Goal: Navigation & Orientation: Understand site structure

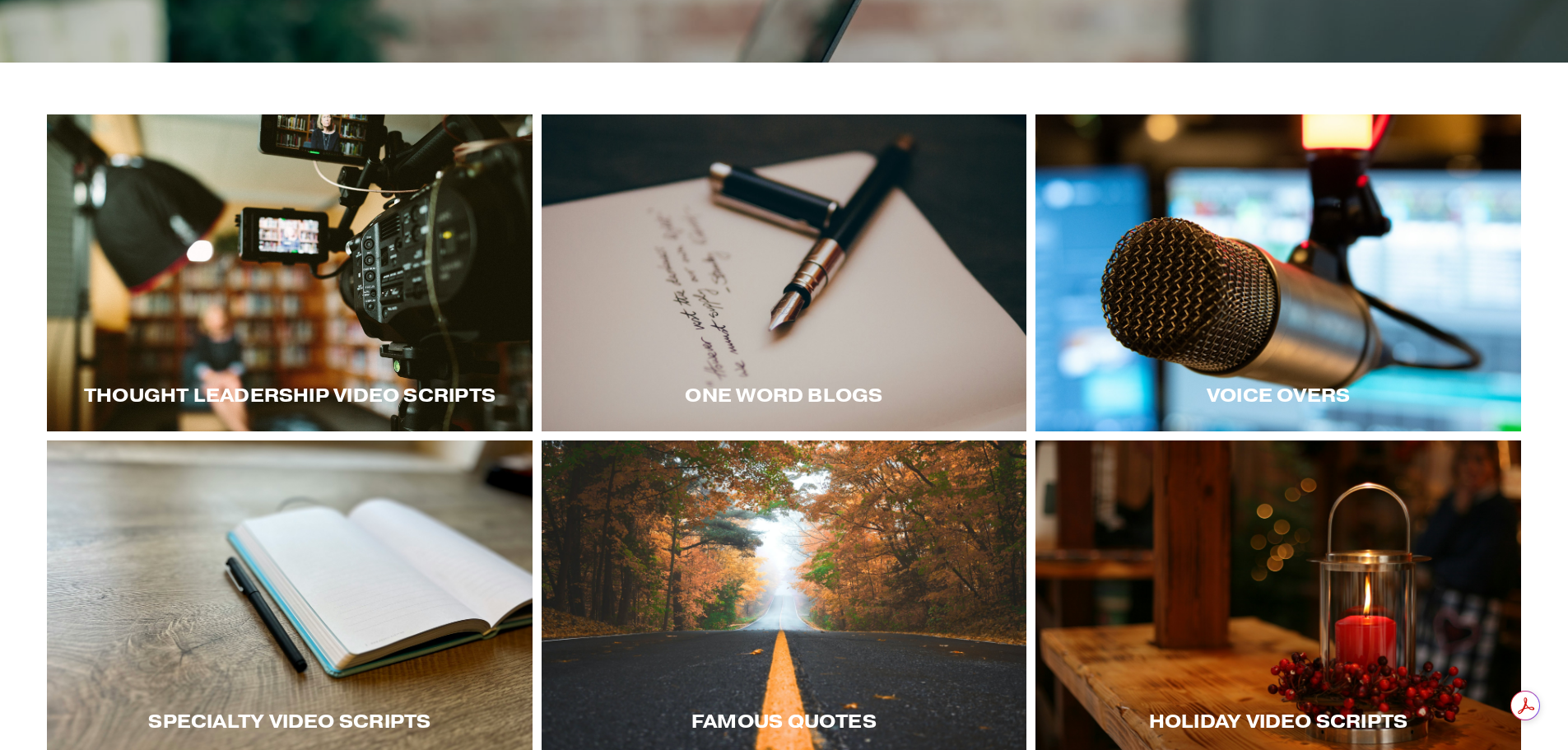
scroll to position [83, 0]
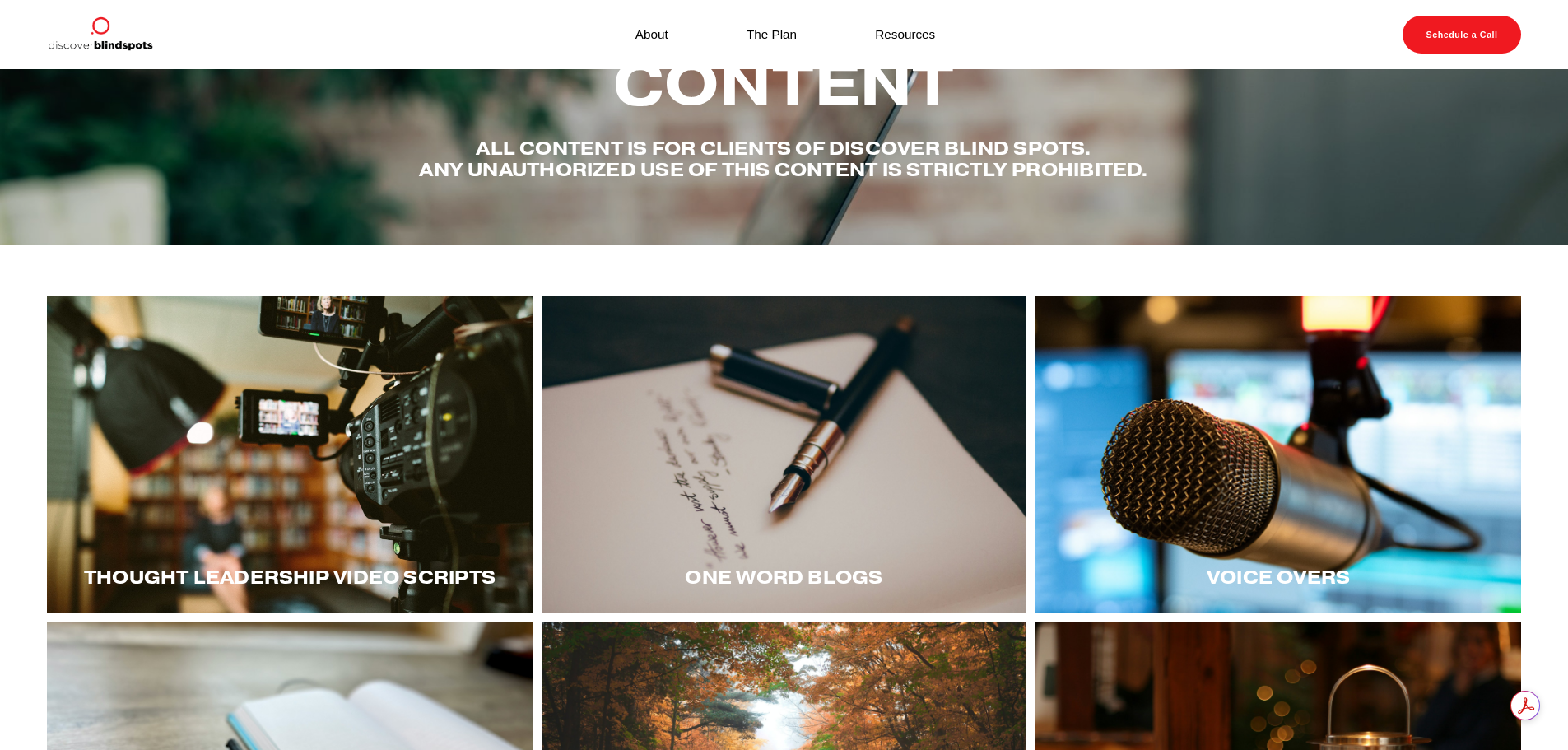
click at [288, 468] on div at bounding box center [290, 454] width 486 height 317
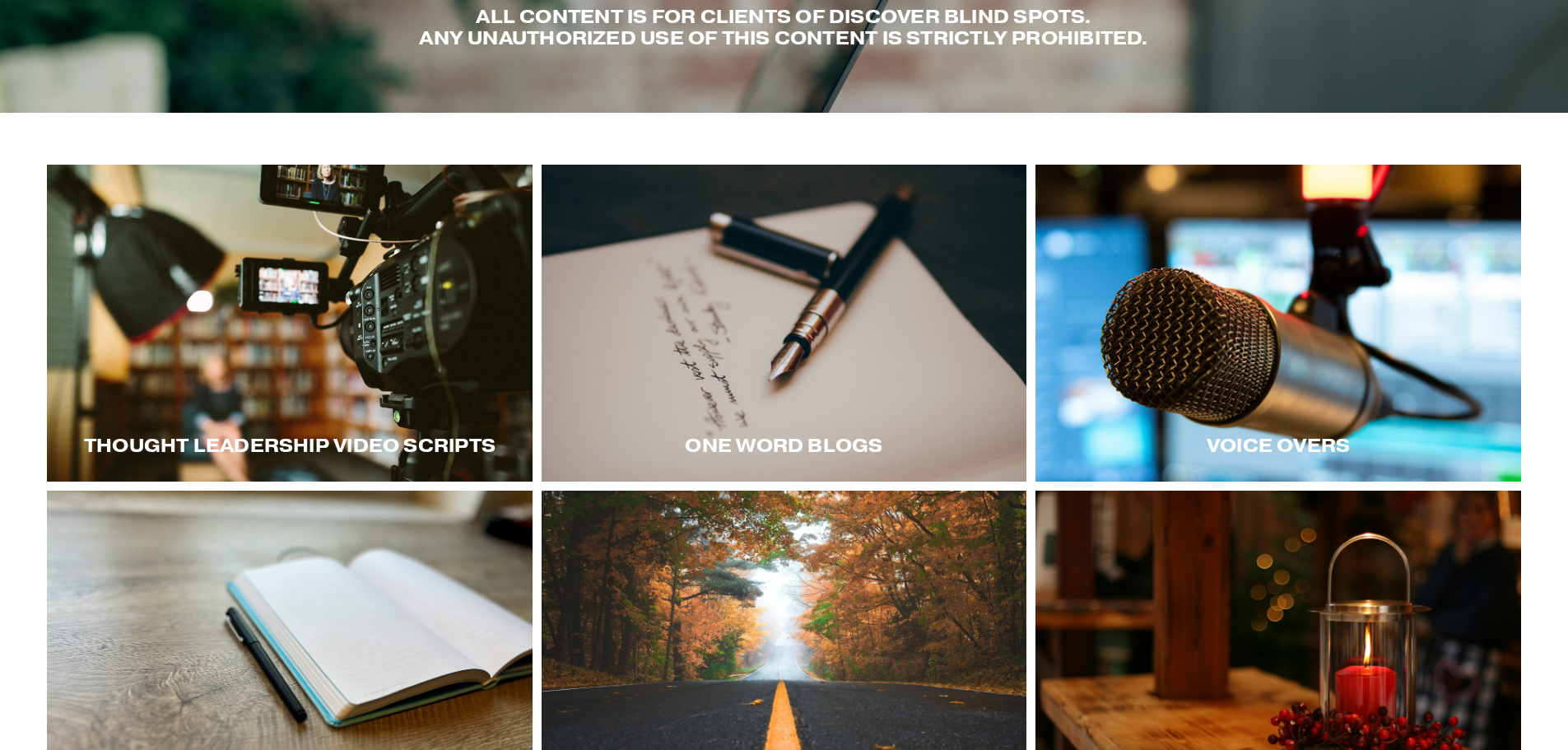
scroll to position [247, 0]
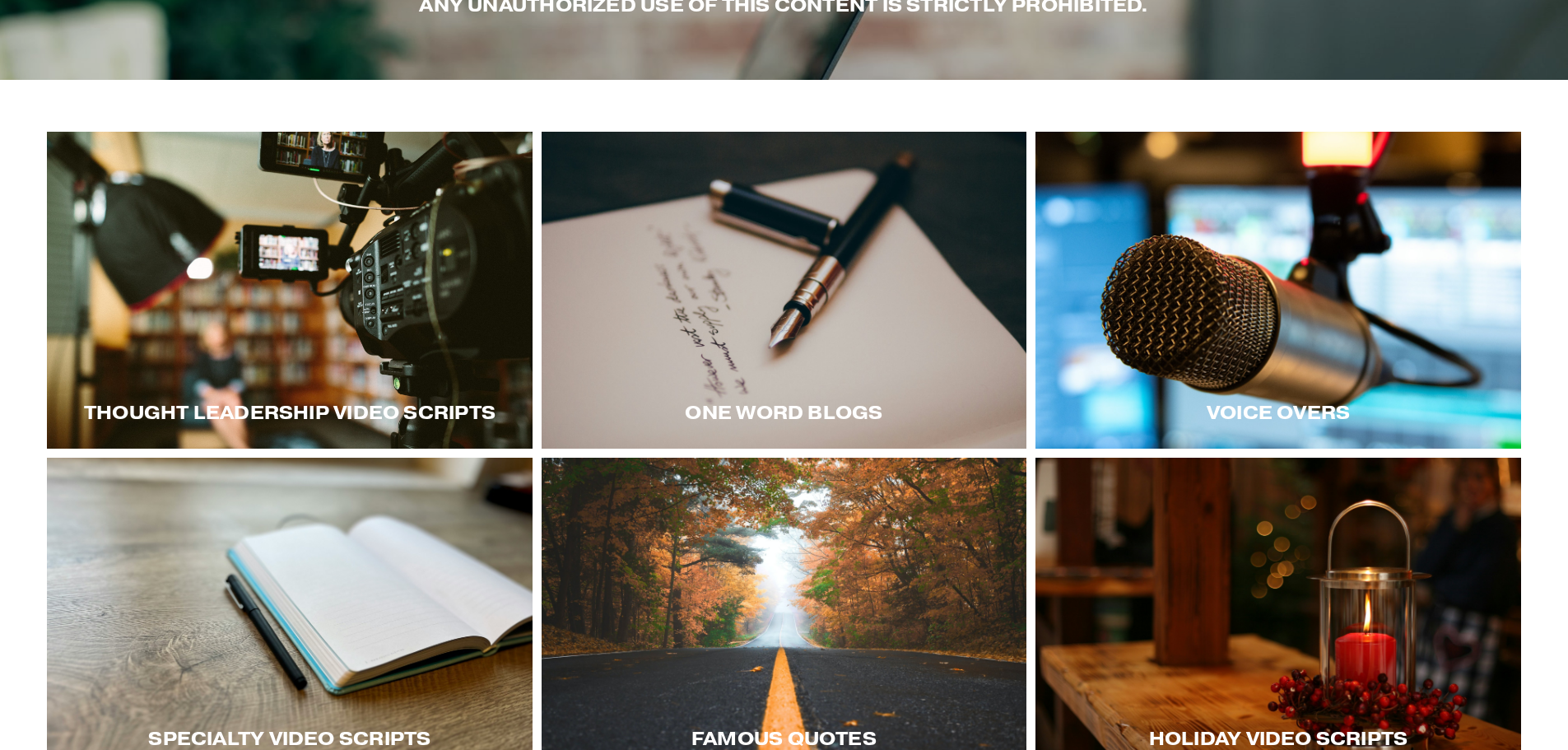
click at [322, 293] on div at bounding box center [290, 290] width 486 height 317
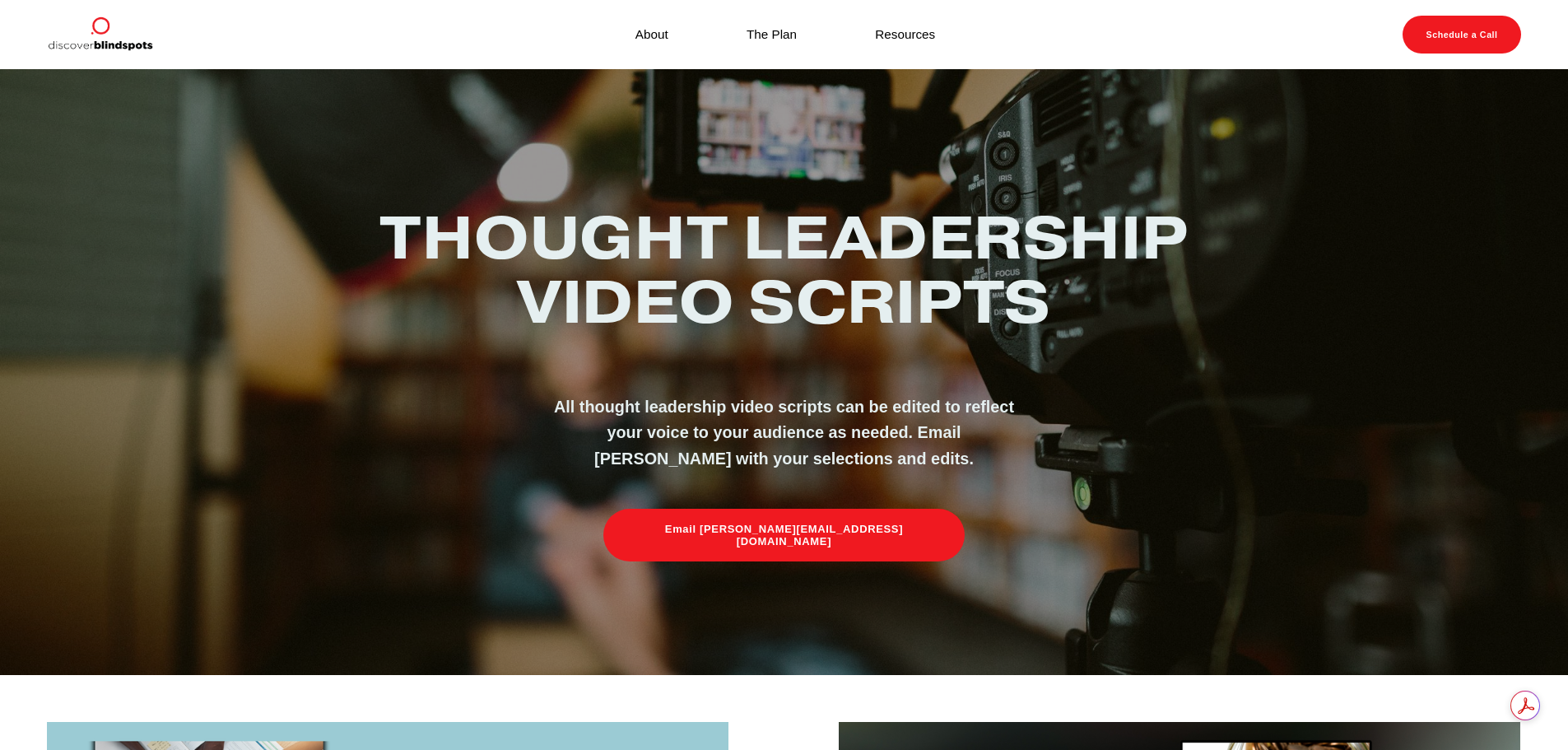
click at [648, 33] on link "About" at bounding box center [653, 34] width 33 height 22
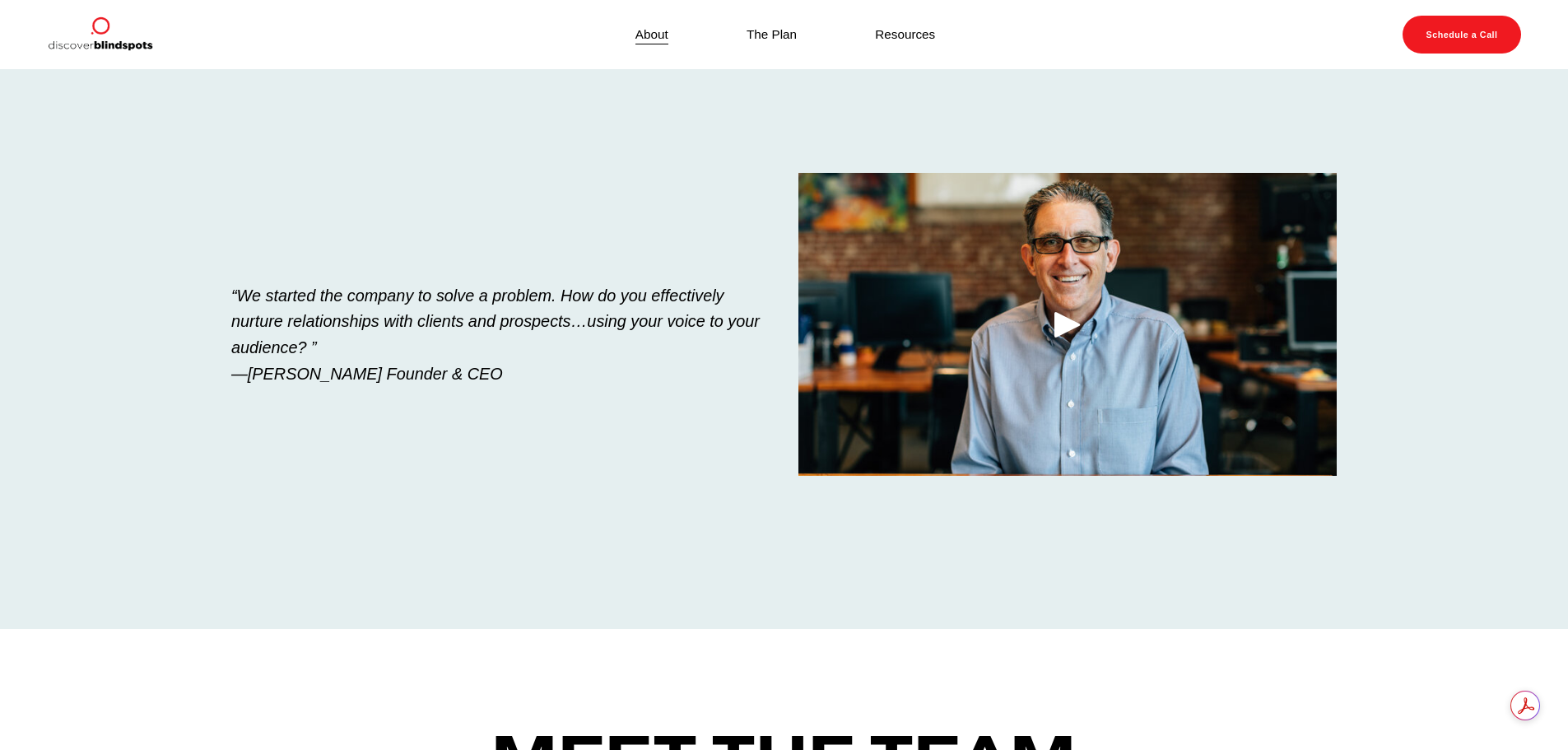
click at [899, 29] on link "Resources" at bounding box center [904, 34] width 60 height 22
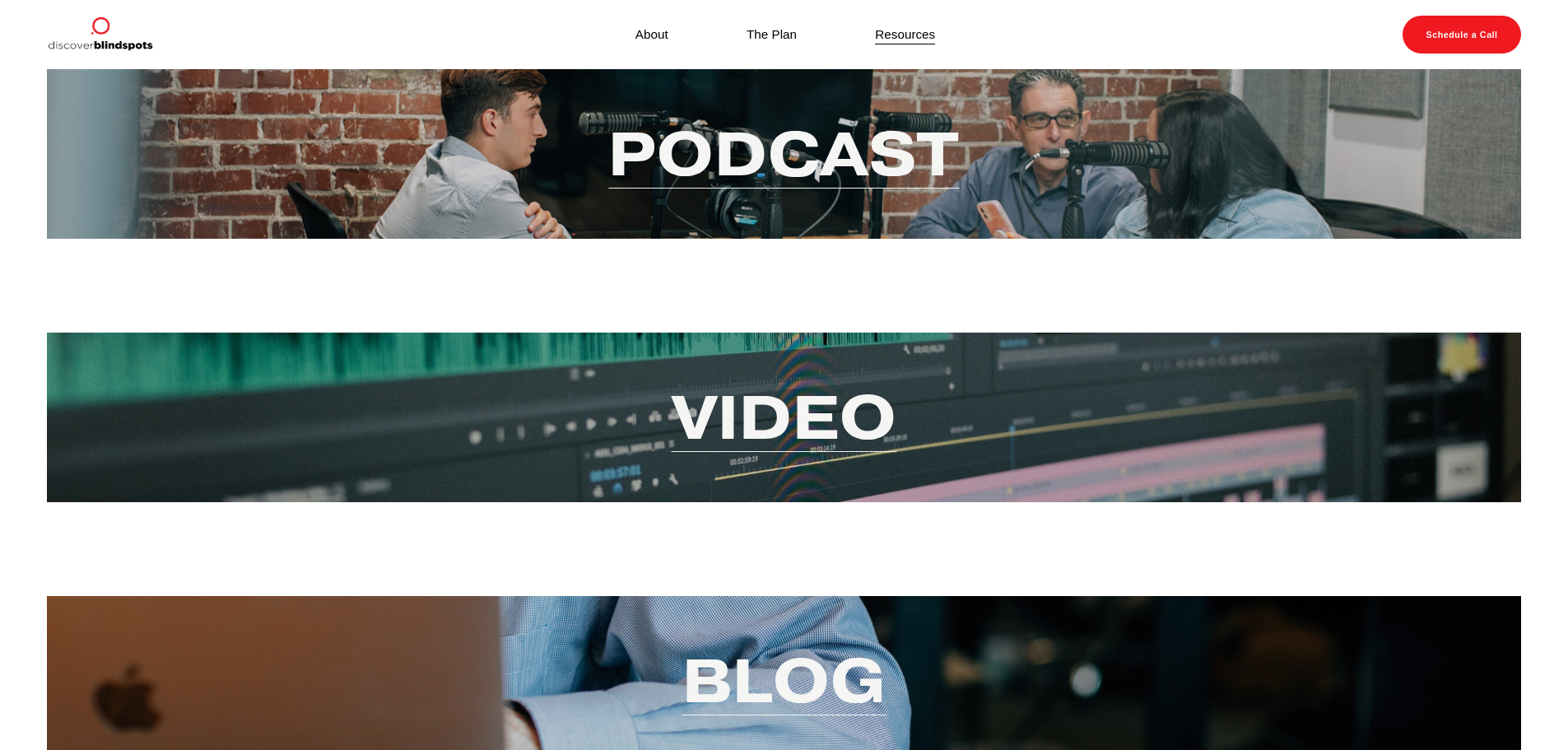
click at [767, 39] on link "The Plan" at bounding box center [771, 34] width 51 height 22
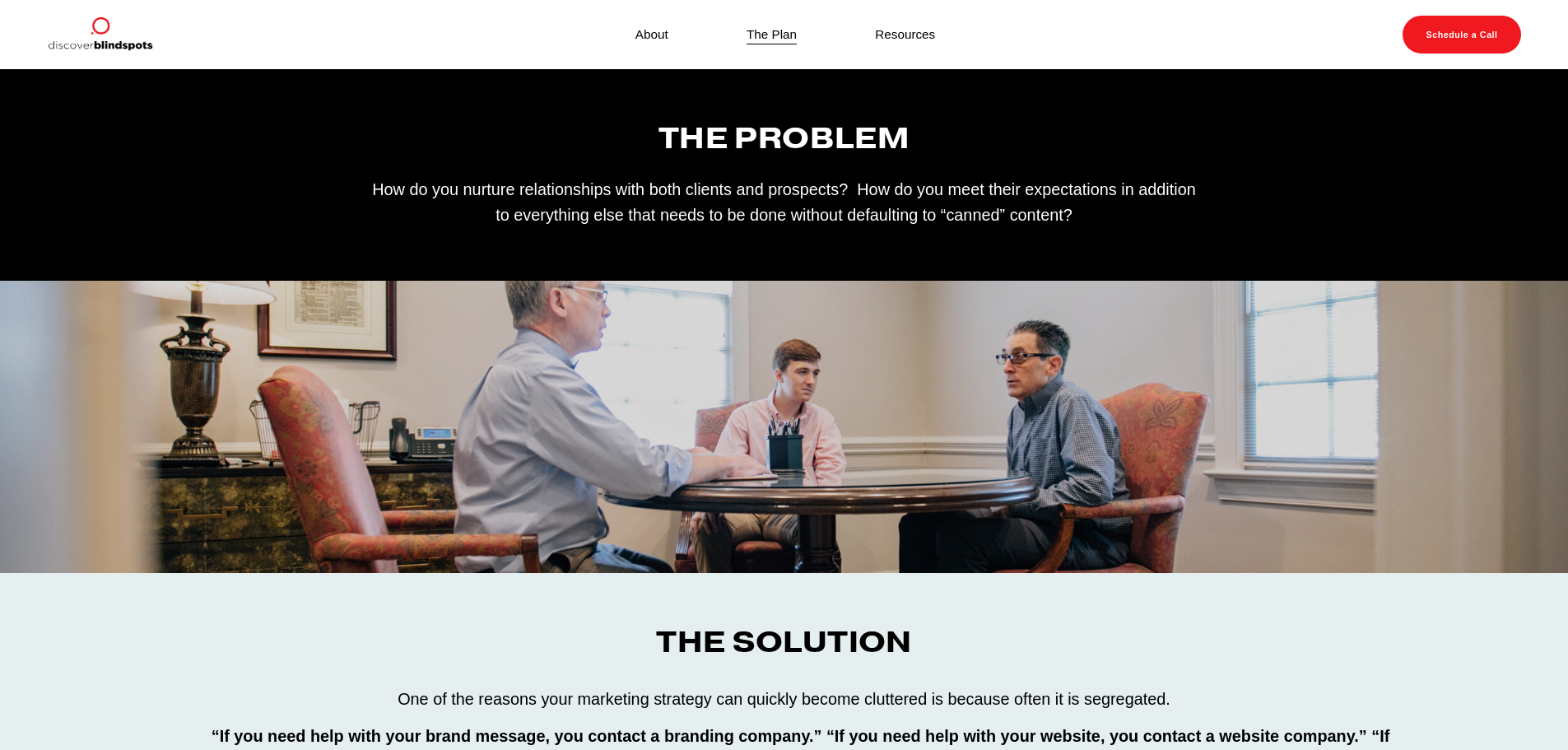
click at [907, 30] on link "Resources" at bounding box center [904, 34] width 60 height 22
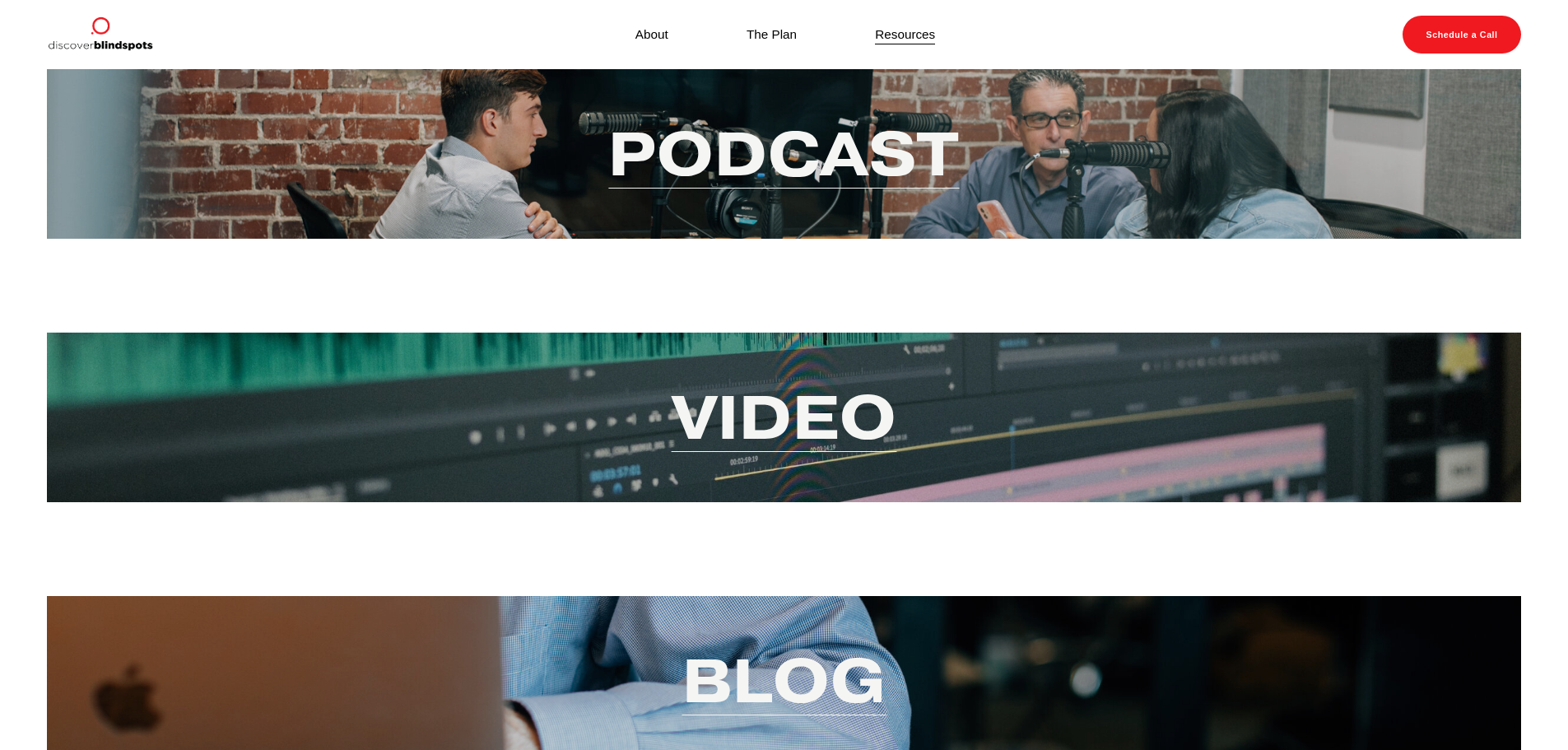
click at [691, 171] on link "Podcast" at bounding box center [784, 153] width 351 height 80
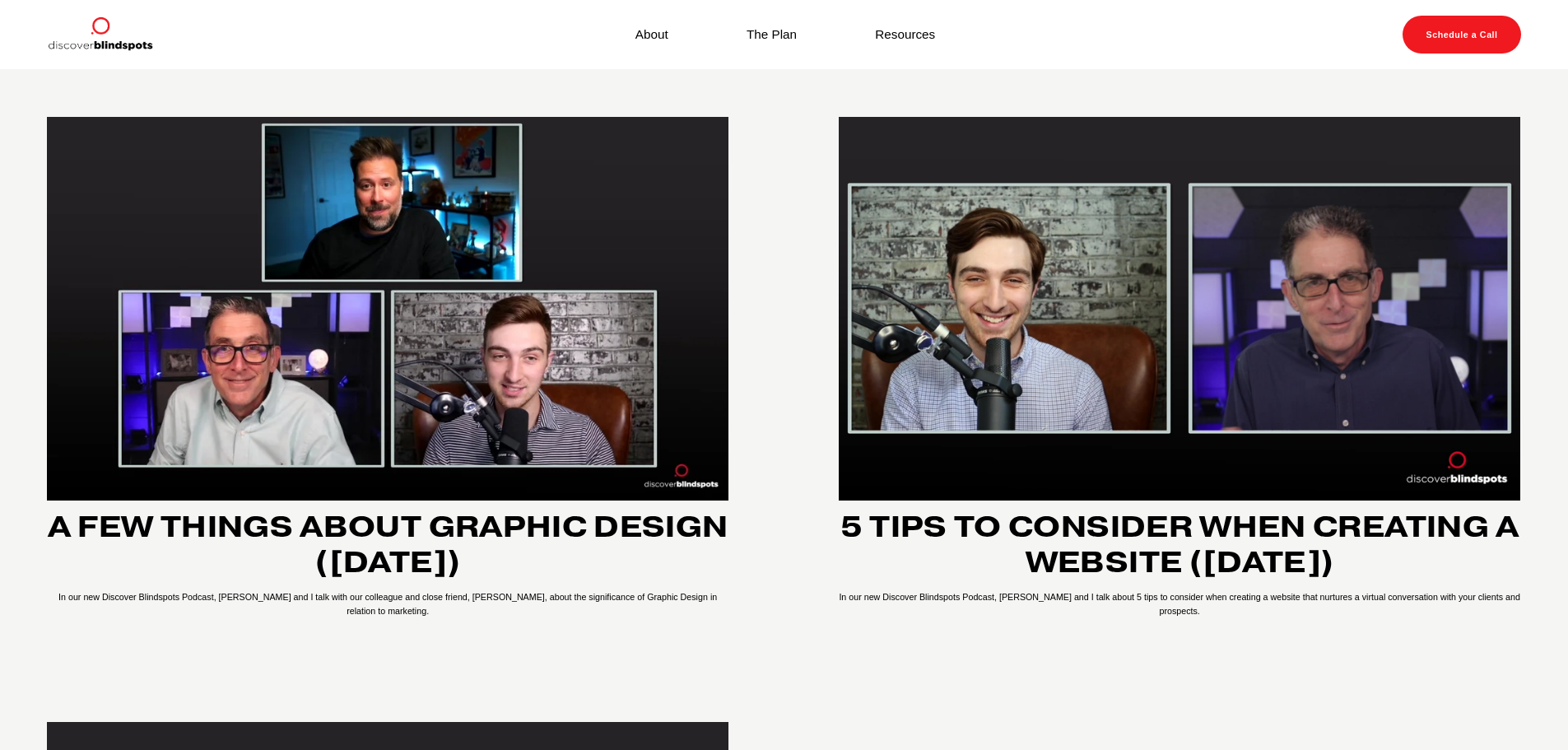
click at [920, 35] on link "Resources" at bounding box center [904, 34] width 60 height 22
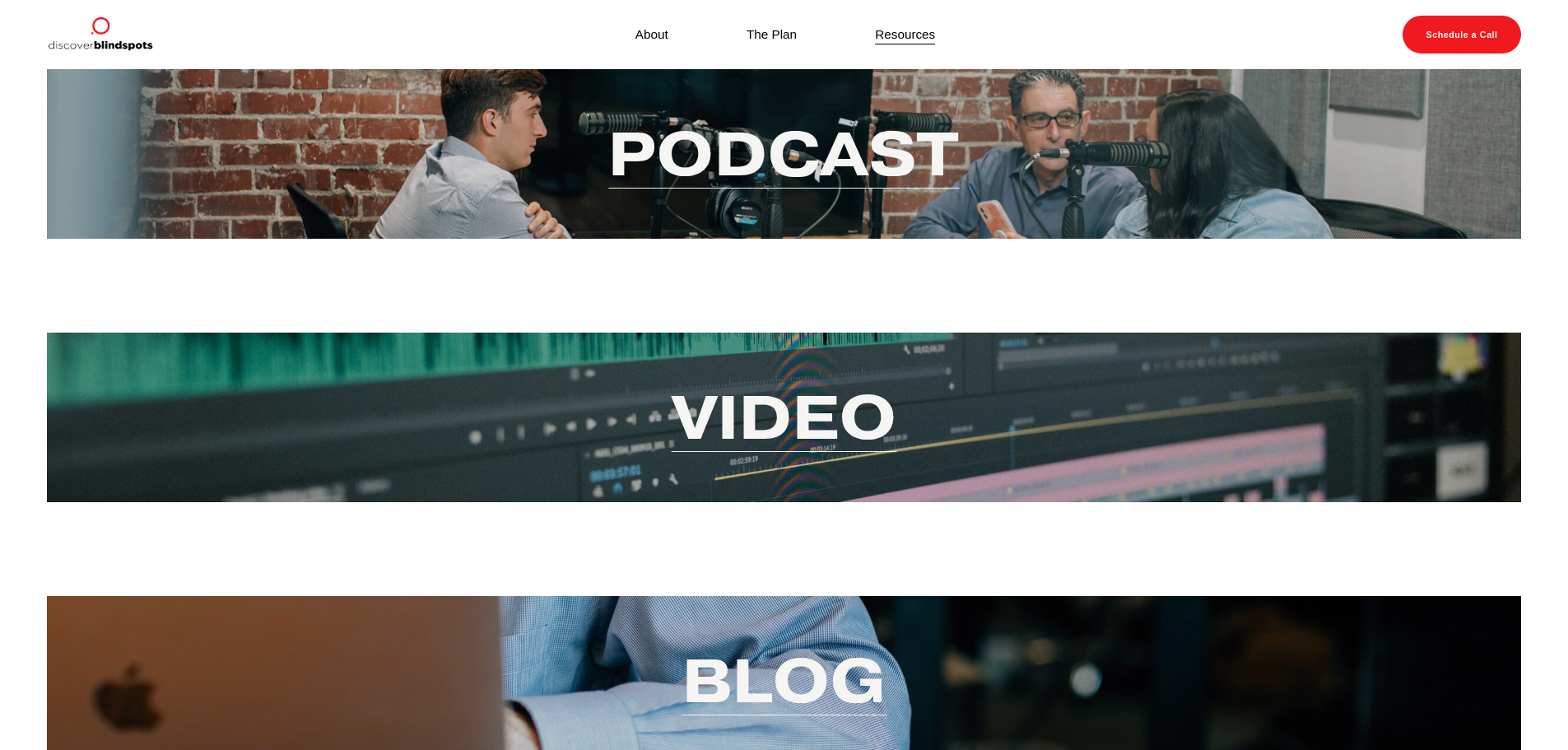
click at [649, 38] on link "About" at bounding box center [653, 34] width 33 height 22
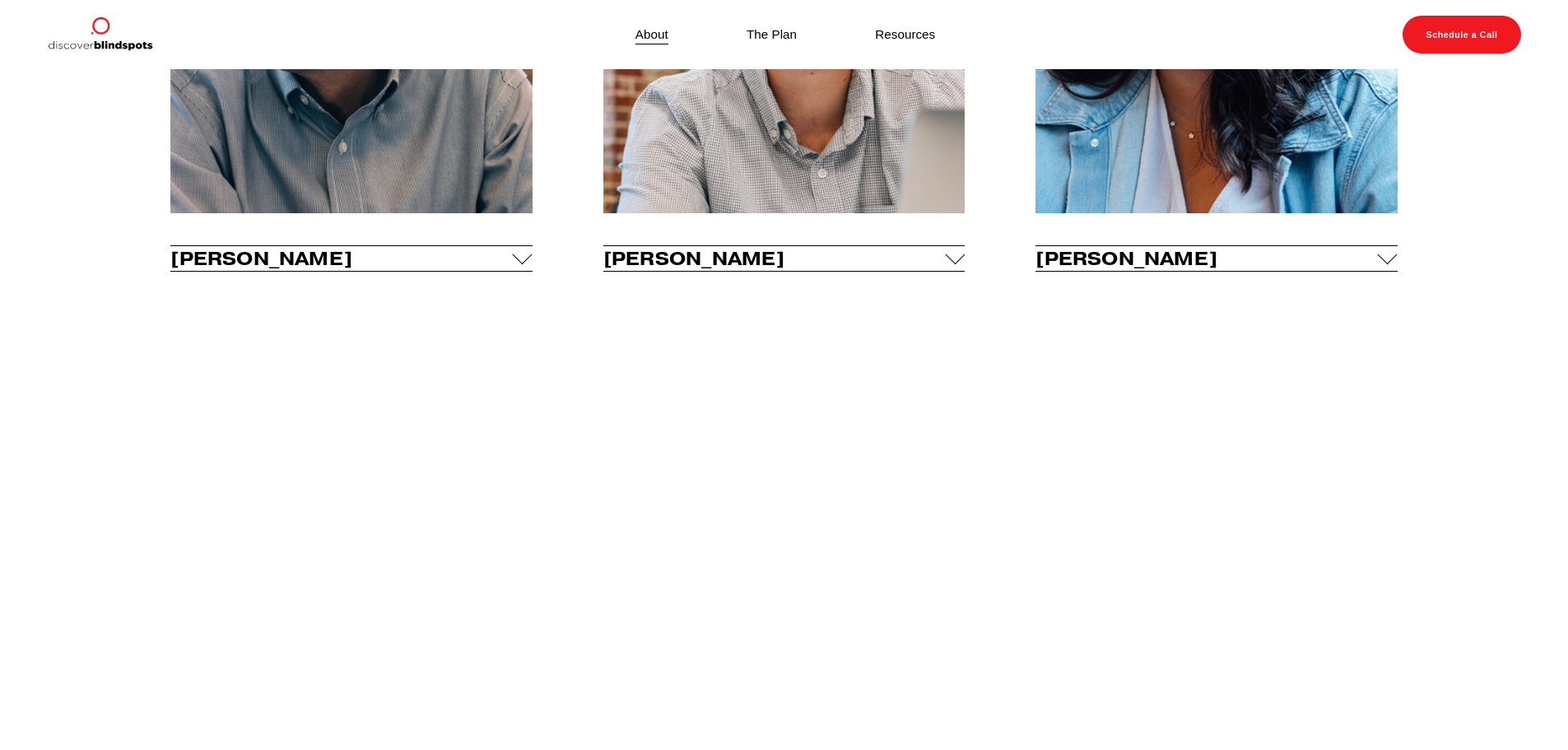
scroll to position [864, 0]
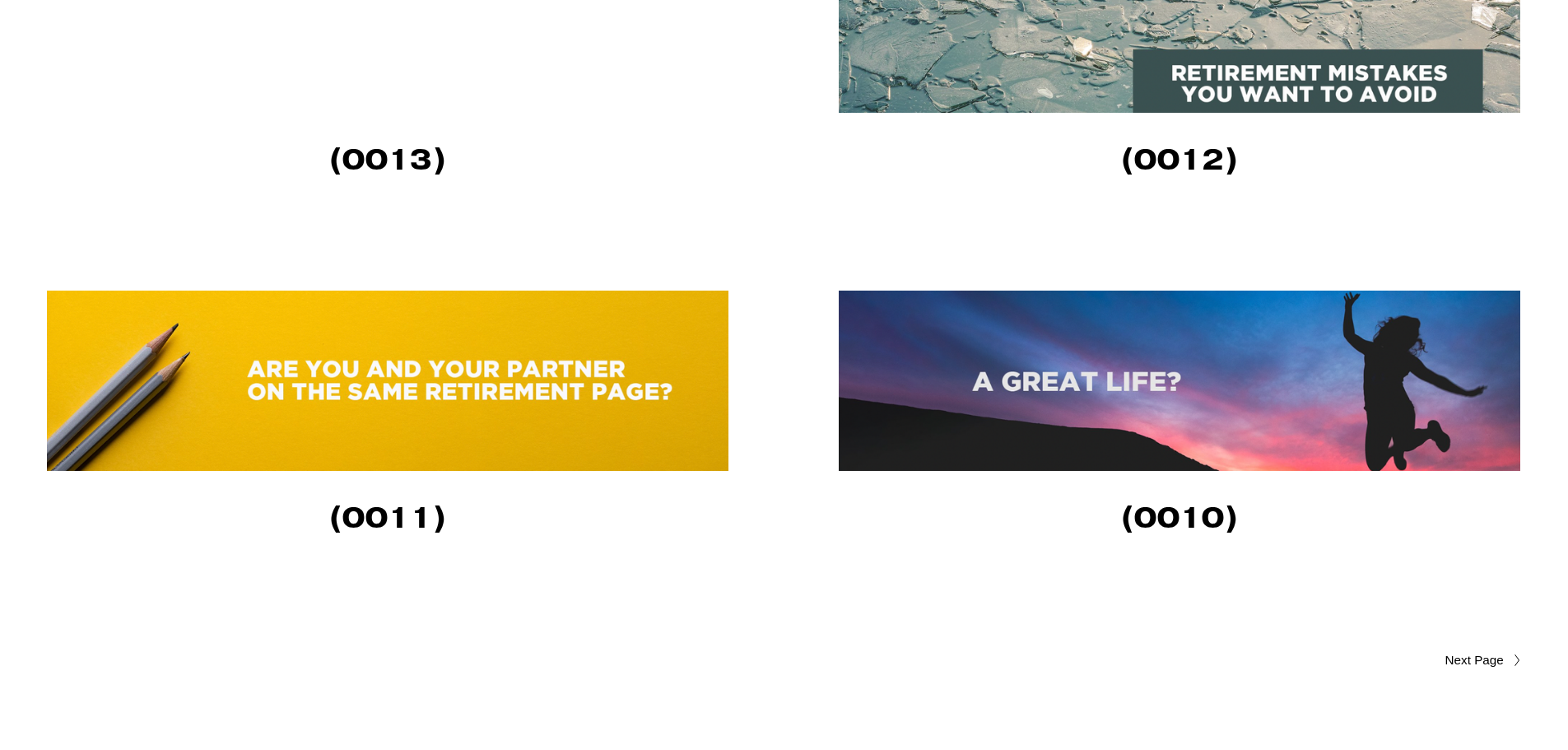
scroll to position [3649, 0]
